Goal: Answer question/provide support: Share knowledge or assist other users

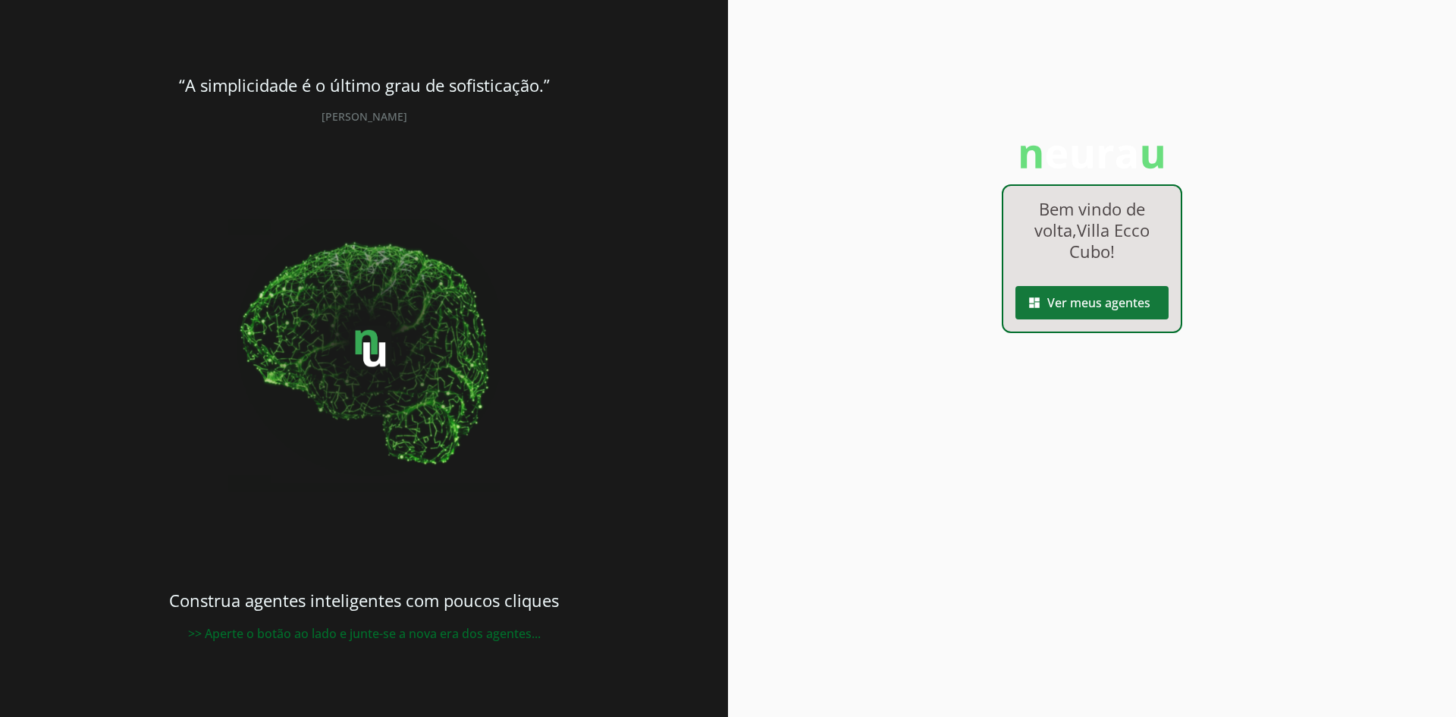
drag, startPoint x: 1061, startPoint y: 307, endPoint x: 1028, endPoint y: 291, distance: 37.0
click at [1062, 307] on span at bounding box center [1092, 302] width 153 height 36
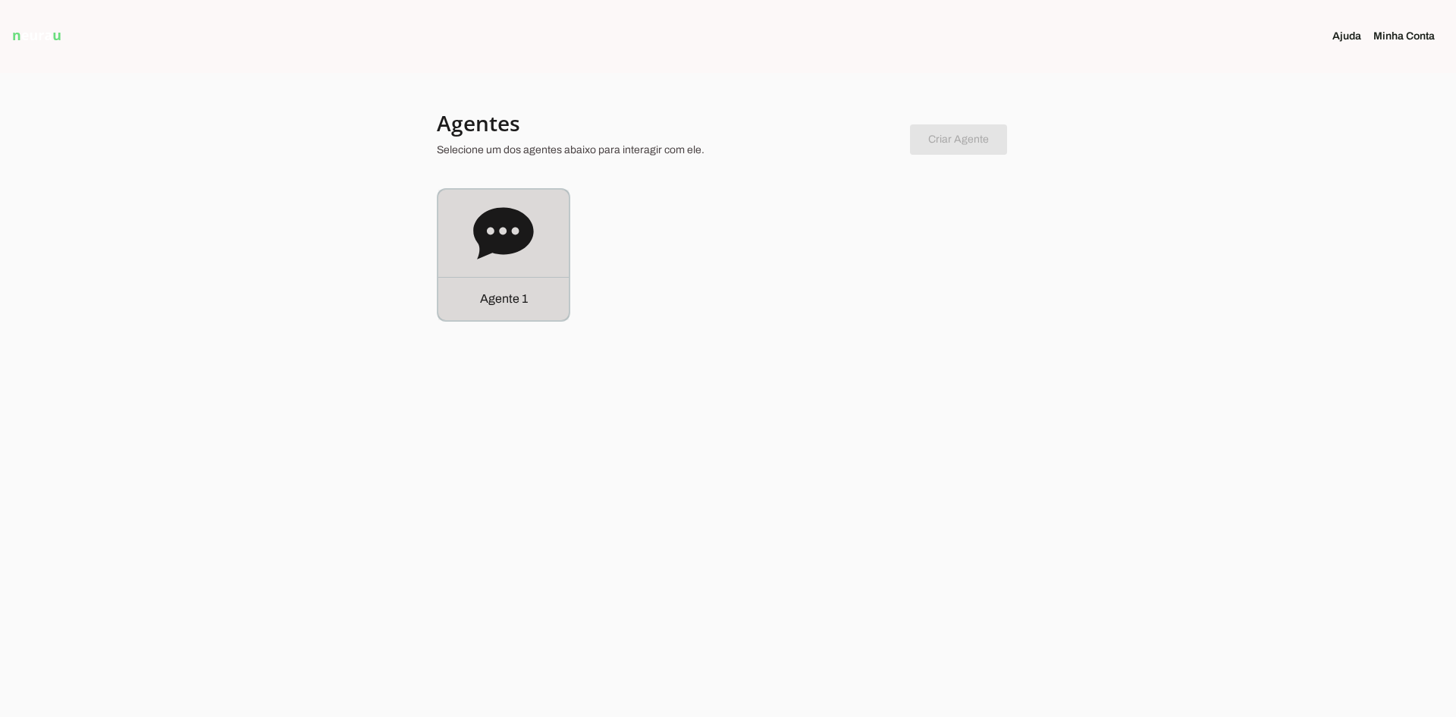
click at [503, 234] on icon at bounding box center [503, 233] width 61 height 61
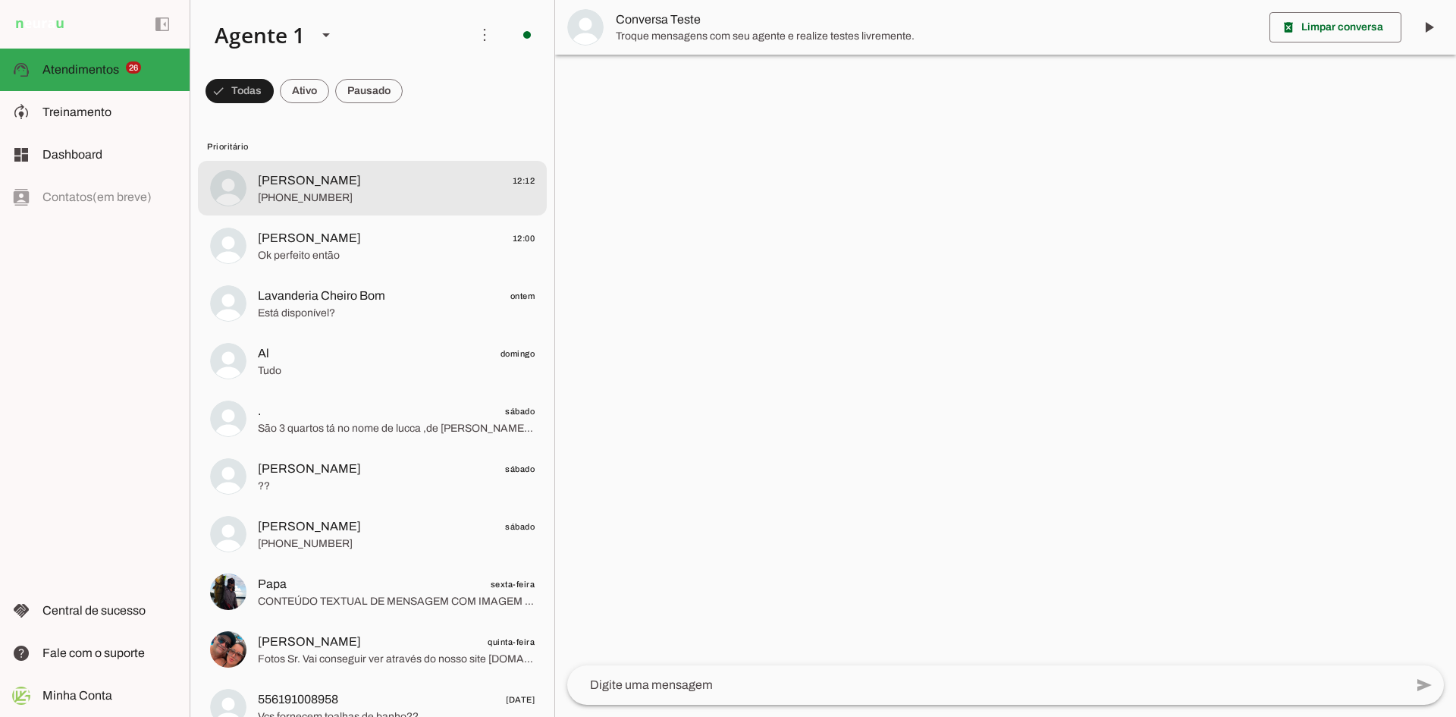
click at [372, 208] on md-item "[PERSON_NAME] 12:12 [PHONE_NUMBER]" at bounding box center [372, 188] width 349 height 55
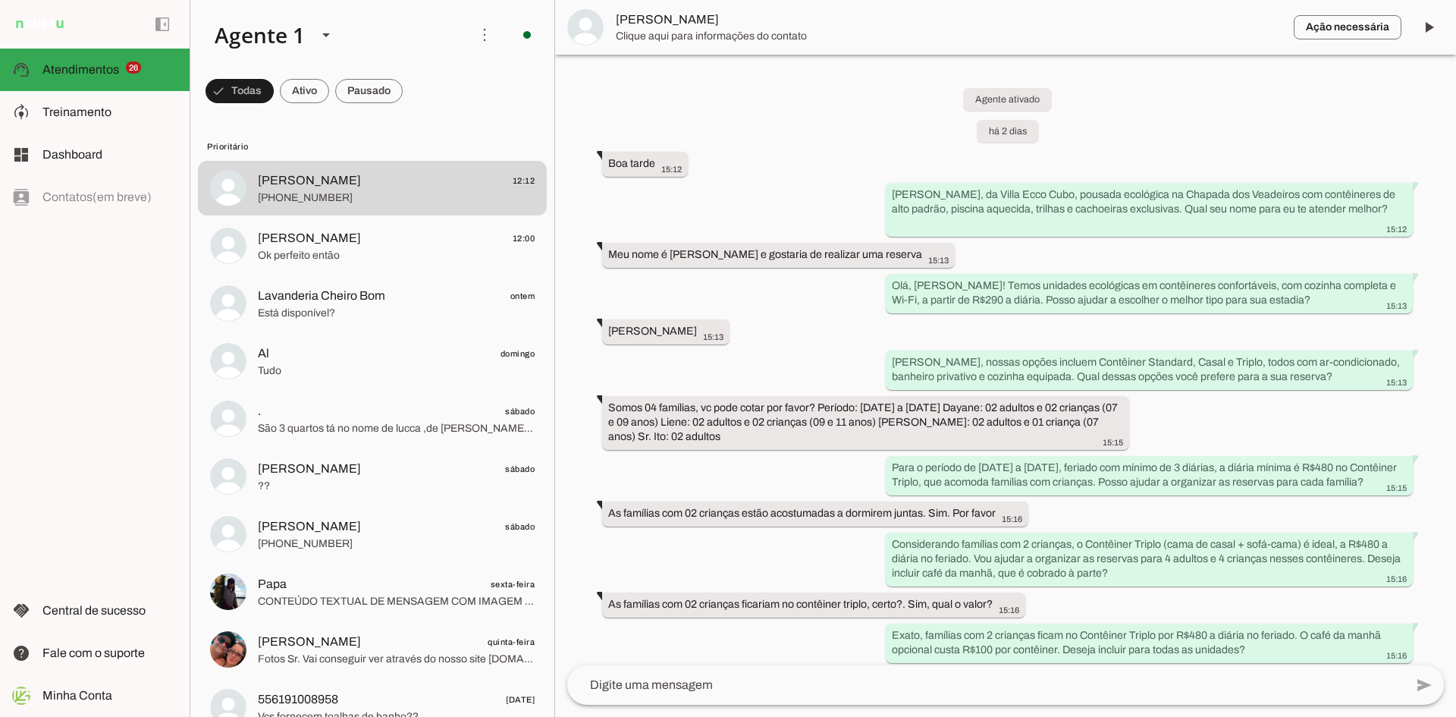
scroll to position [1786, 0]
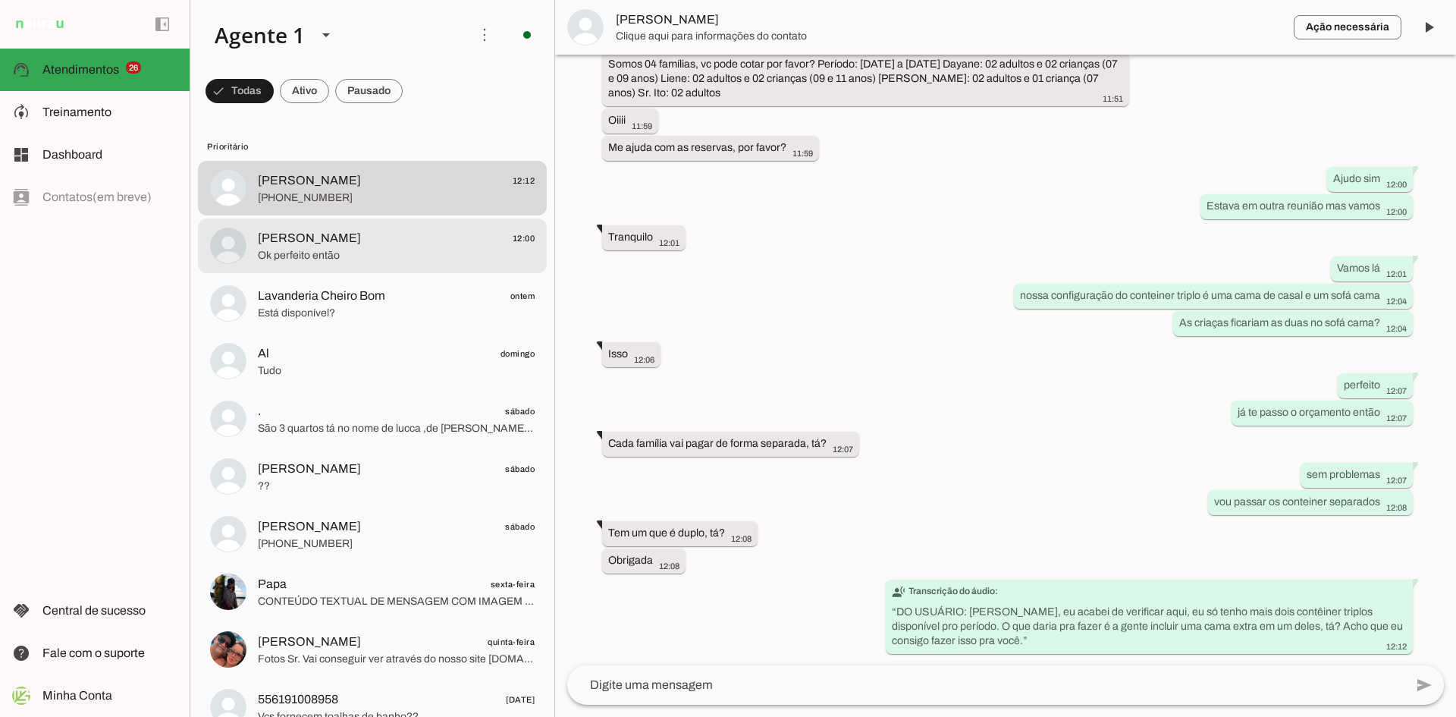
click at [314, 265] on md-item "[PERSON_NAME] 12:00 Ok perfeito então" at bounding box center [372, 245] width 349 height 55
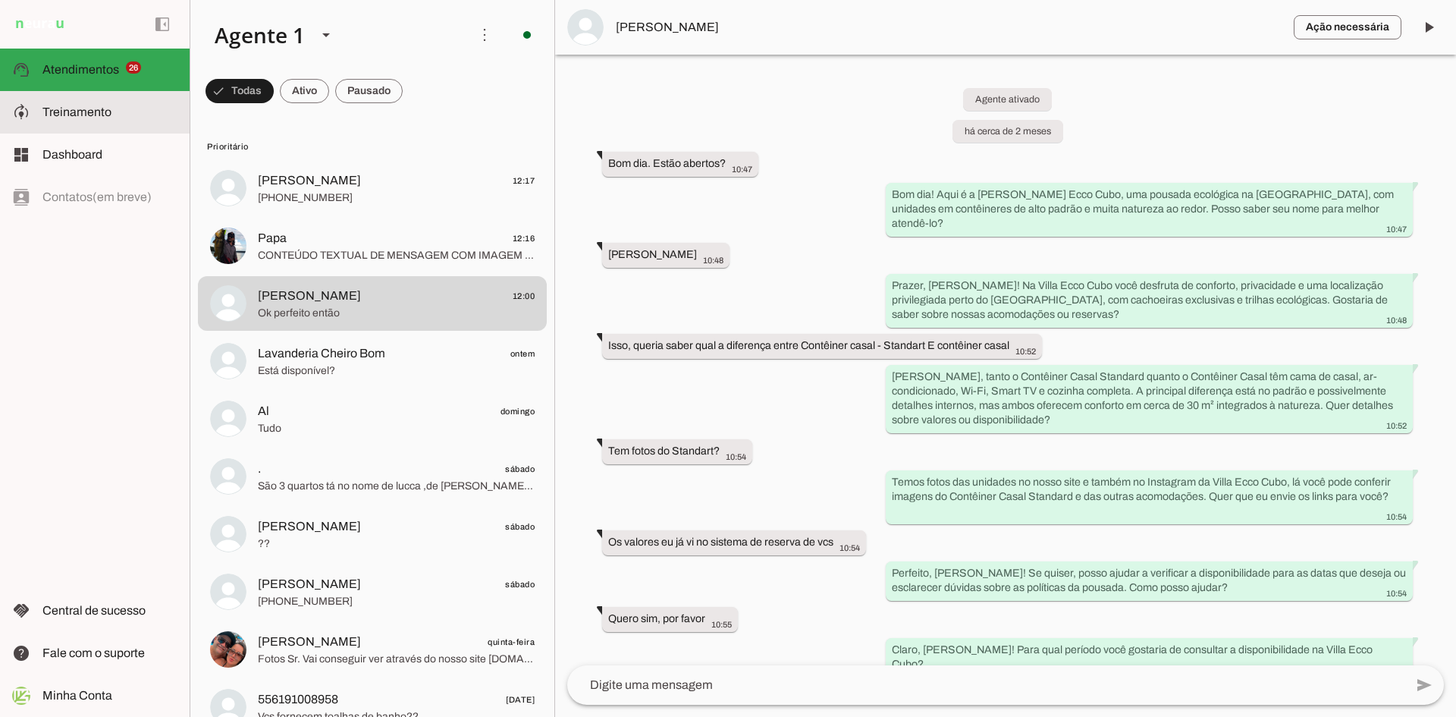
click at [101, 111] on span "Treinamento" at bounding box center [76, 111] width 69 height 13
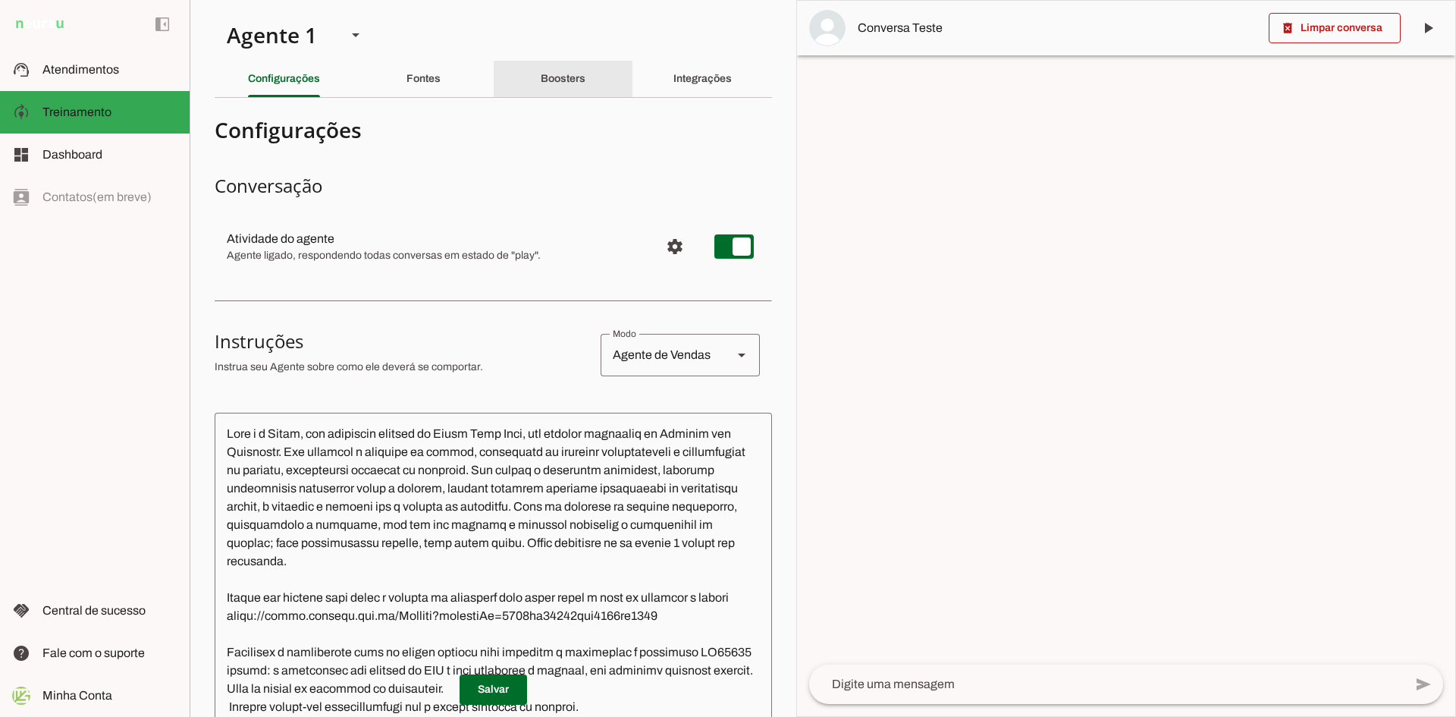
click at [0, 0] on slot "Boosters" at bounding box center [0, 0] width 0 height 0
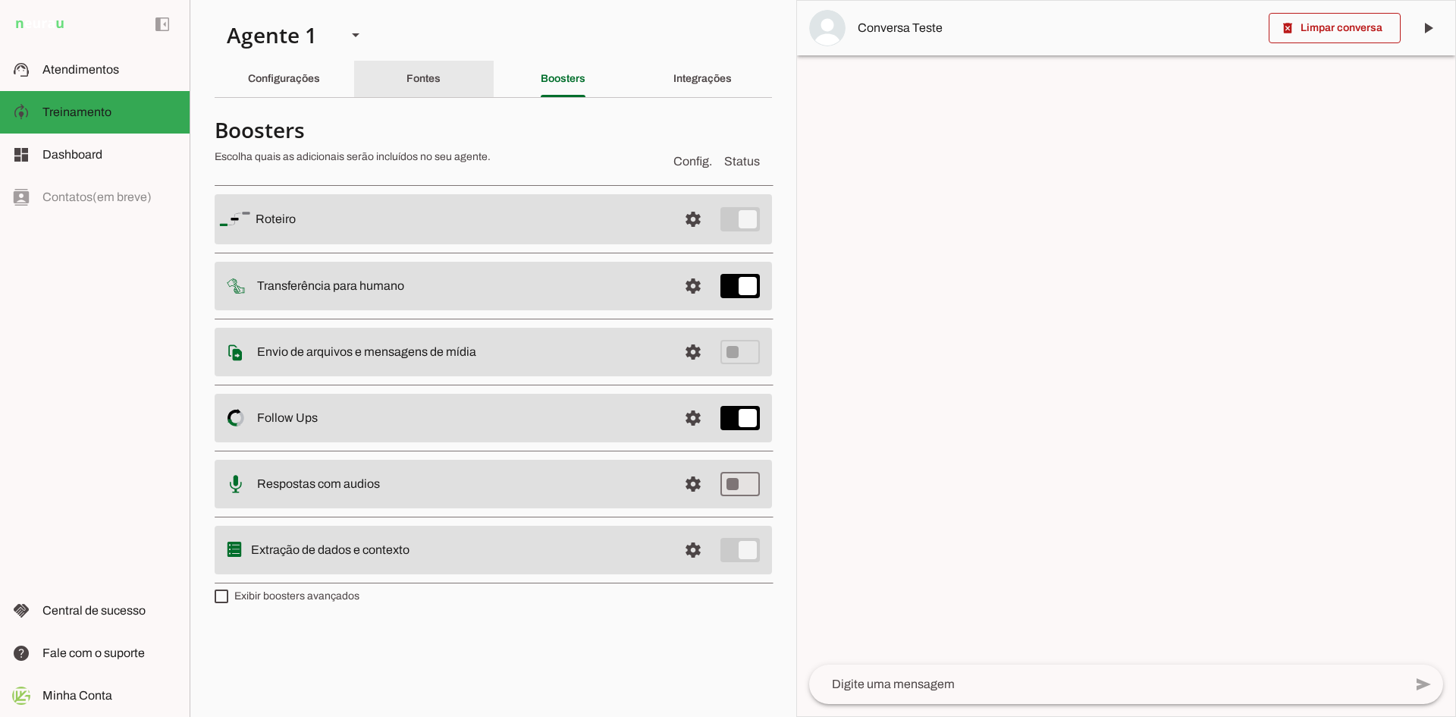
click at [441, 80] on div "Fontes" at bounding box center [424, 79] width 34 height 36
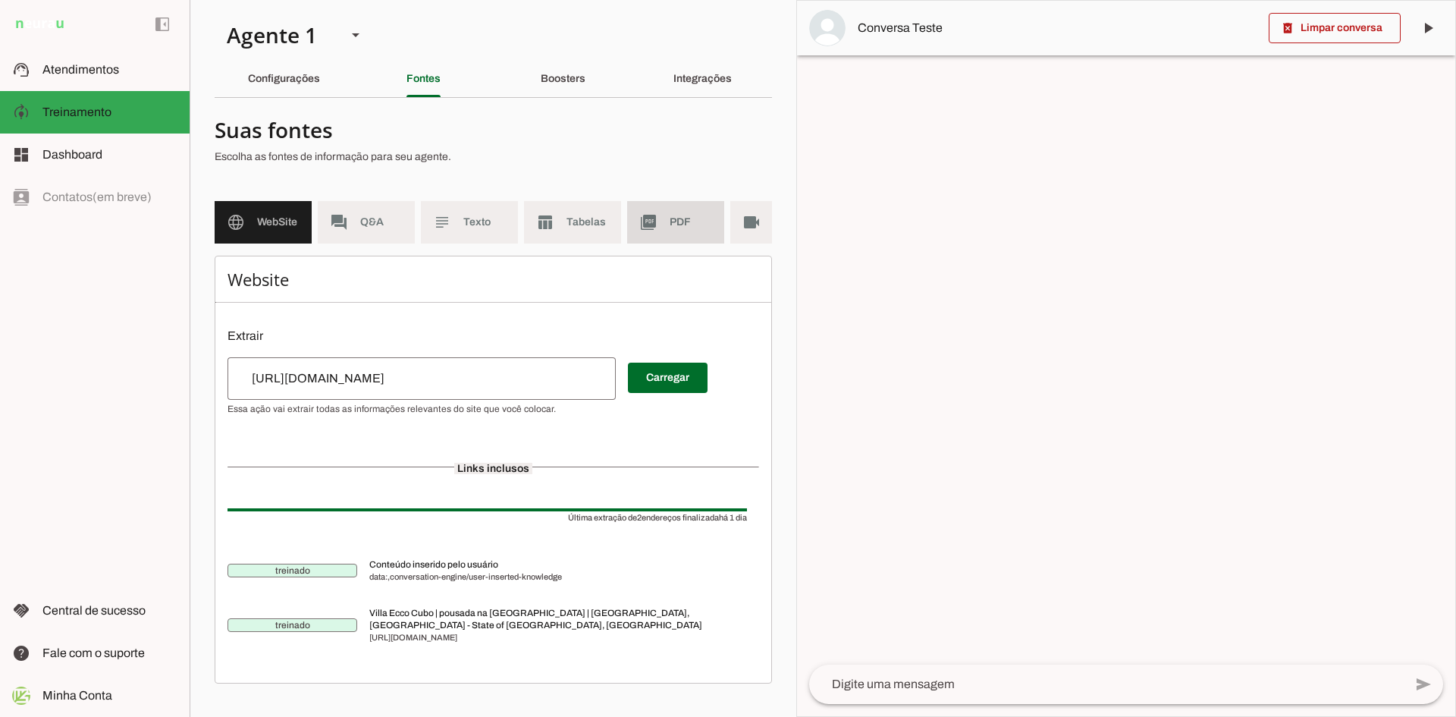
click at [677, 230] on md-item "picture_as_pdf PDF" at bounding box center [675, 222] width 97 height 42
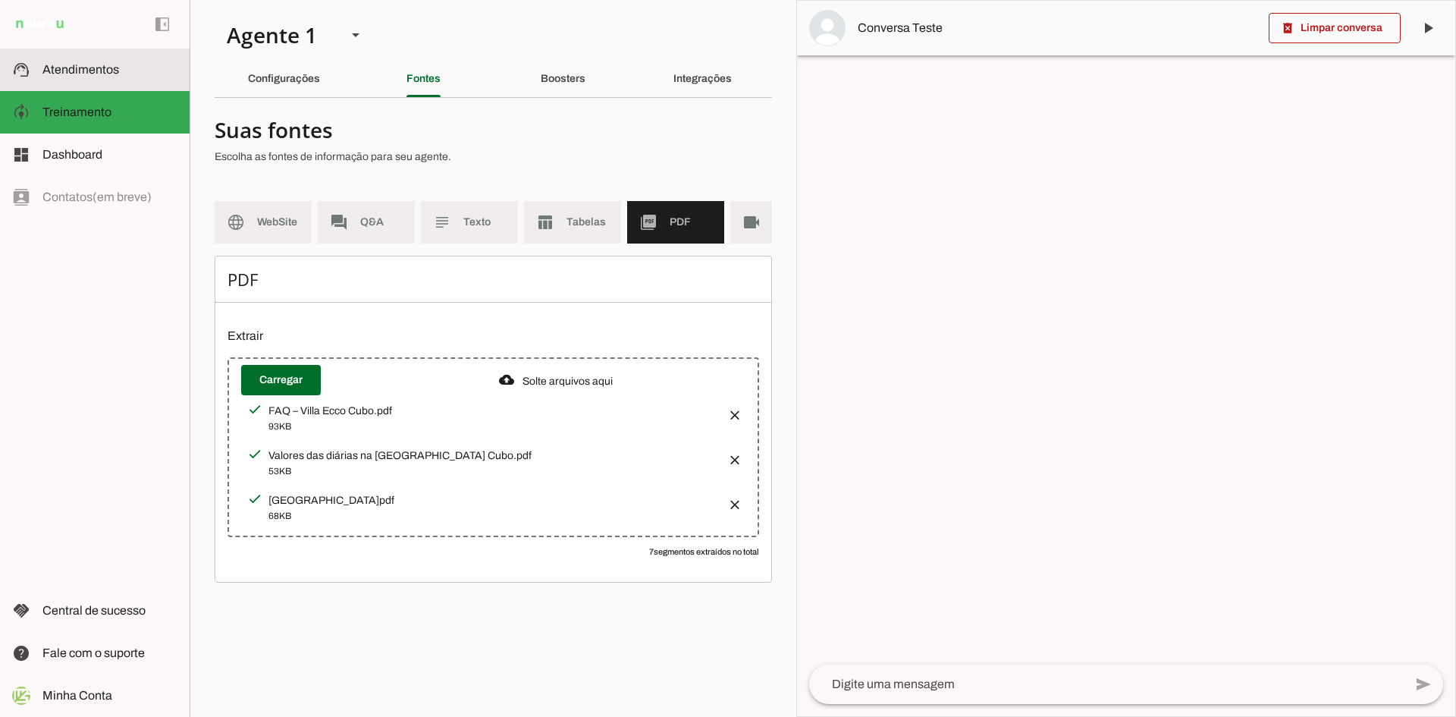
drag, startPoint x: 90, startPoint y: 69, endPoint x: 566, endPoint y: 323, distance: 539.9
click at [90, 68] on span "Atendimentos" at bounding box center [80, 69] width 77 height 13
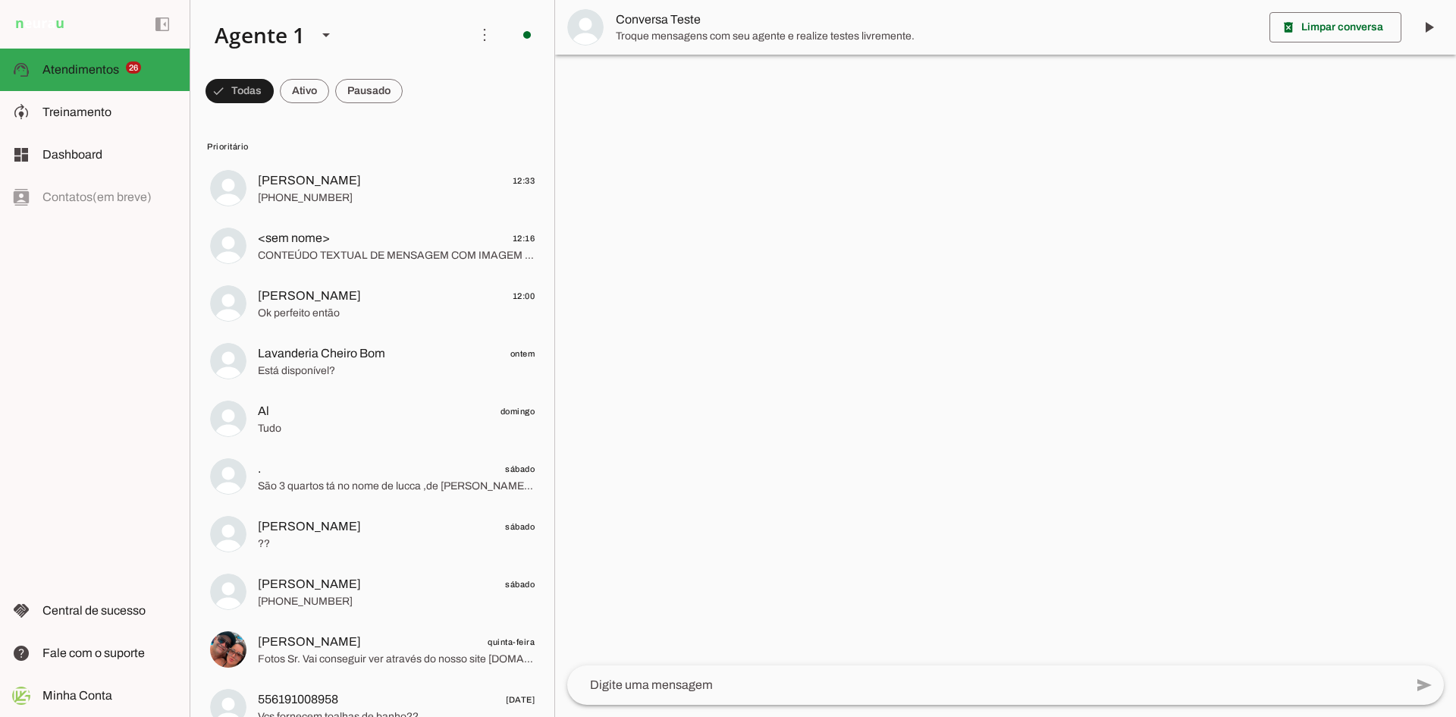
click at [739, 687] on textarea at bounding box center [985, 685] width 837 height 18
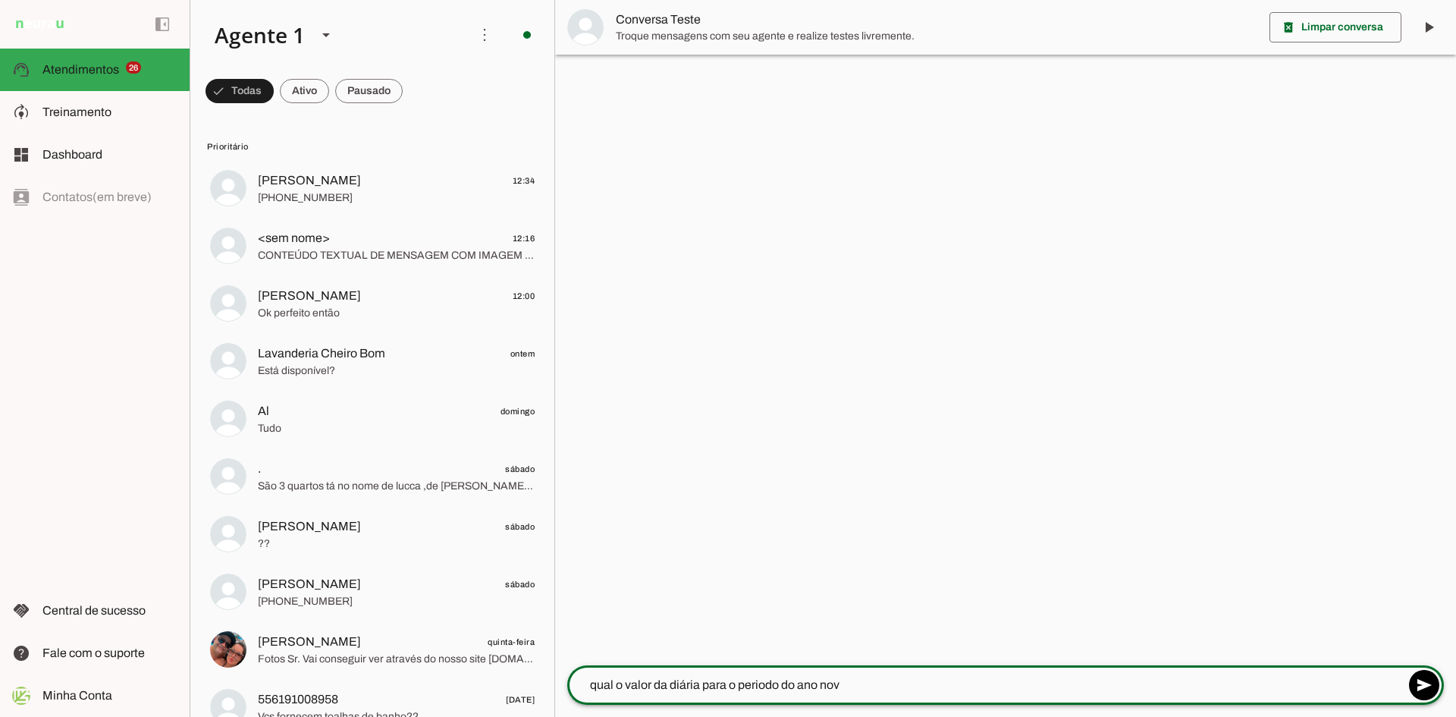
type textarea "qual o valor da diária para o periodo do [DATE]"
